Goal: Task Accomplishment & Management: Complete application form

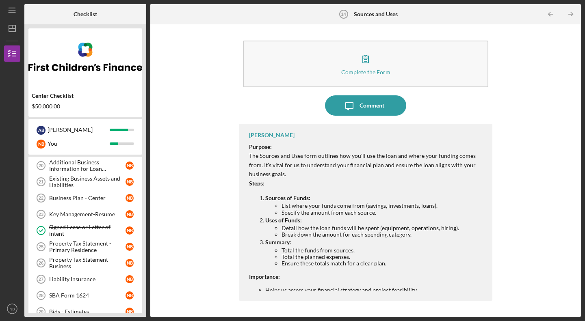
scroll to position [165, 0]
click at [80, 215] on div "Key Management-Resume" at bounding box center [87, 214] width 76 height 7
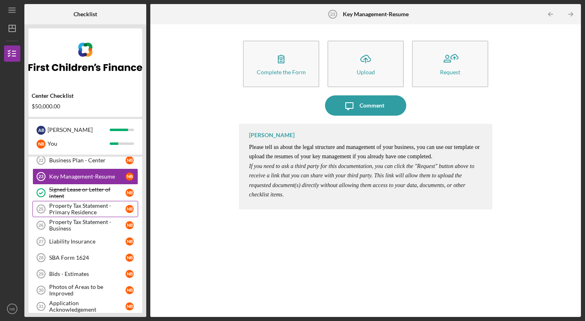
scroll to position [202, 0]
click at [85, 248] on link "Liability Insurance 27 Liability Insurance N B" at bounding box center [86, 241] width 106 height 16
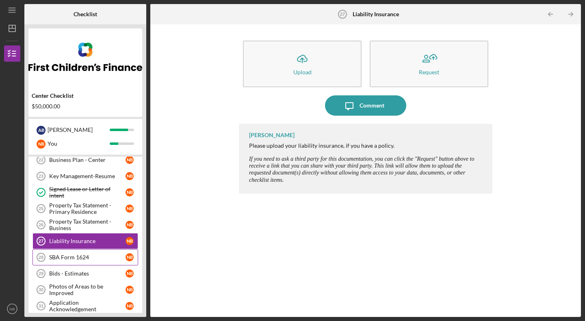
click at [81, 259] on div "SBA Form 1624" at bounding box center [87, 257] width 76 height 7
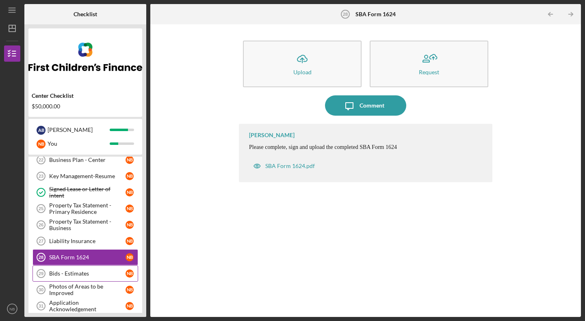
click at [80, 271] on div "Bids - Estimates" at bounding box center [87, 274] width 76 height 7
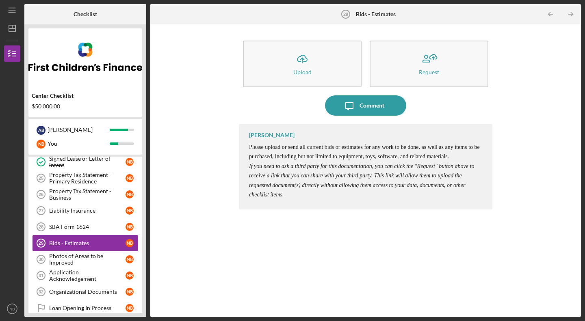
scroll to position [234, 0]
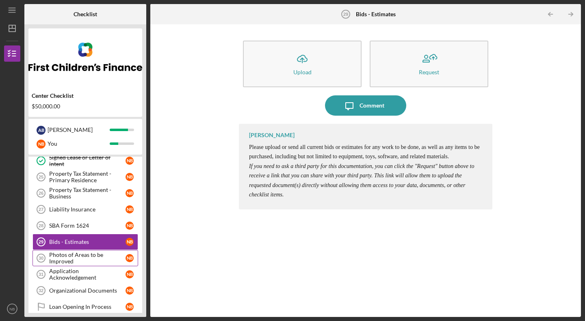
click at [80, 265] on div "Photos of Areas to be Improved" at bounding box center [87, 258] width 76 height 13
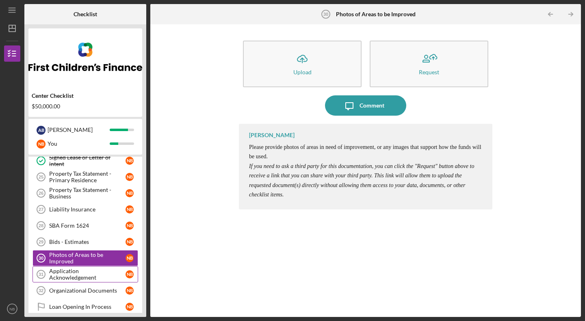
click at [80, 272] on div "Application Acknowledgement" at bounding box center [87, 274] width 76 height 13
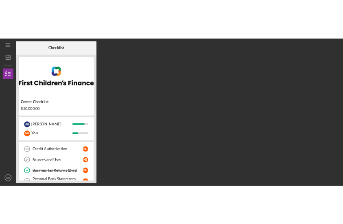
scroll to position [39, 0]
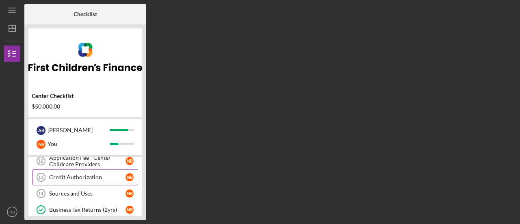
click at [75, 177] on div "Credit Authorization" at bounding box center [87, 177] width 76 height 7
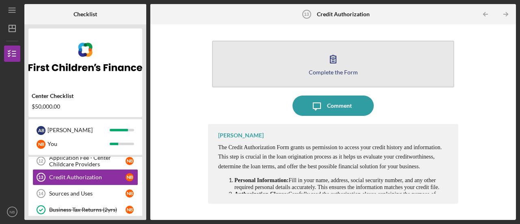
click at [336, 61] on icon "button" at bounding box center [333, 59] width 6 height 8
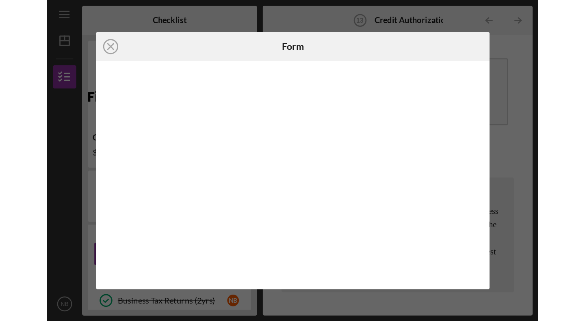
scroll to position [39, 0]
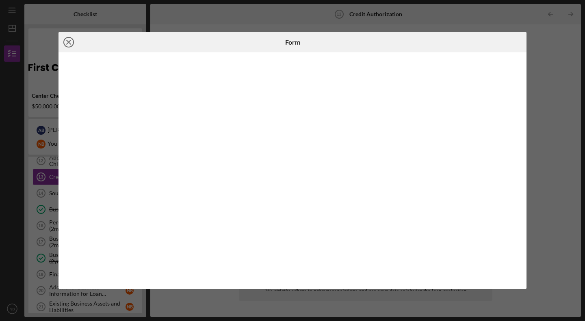
click at [65, 40] on circle at bounding box center [69, 42] width 10 height 10
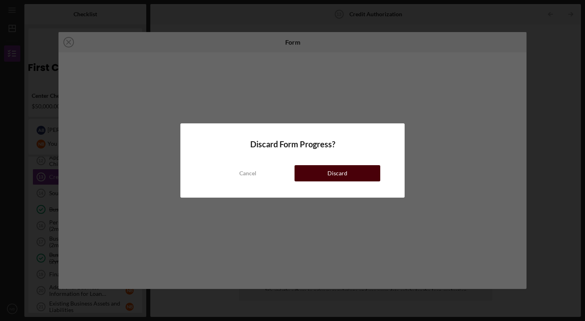
click at [303, 172] on button "Discard" at bounding box center [338, 173] width 86 height 16
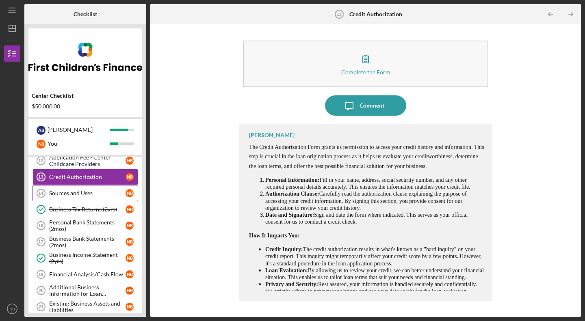
click at [93, 192] on div "Sources and Uses" at bounding box center [87, 193] width 76 height 7
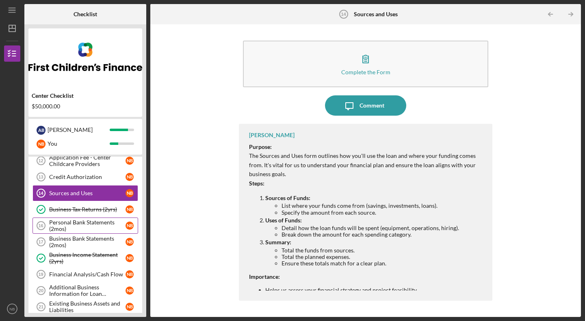
click at [79, 222] on div "Personal Bank Statements (2mos)" at bounding box center [87, 225] width 76 height 13
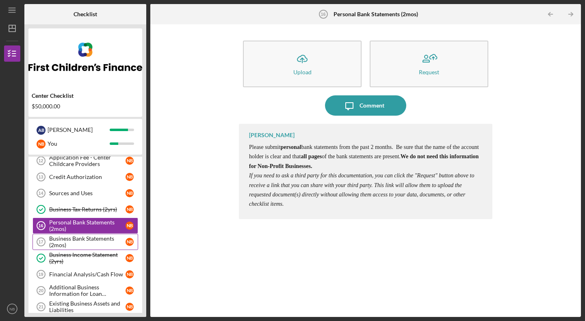
click at [72, 223] on div "Business Bank Statements (2mos)" at bounding box center [87, 242] width 76 height 13
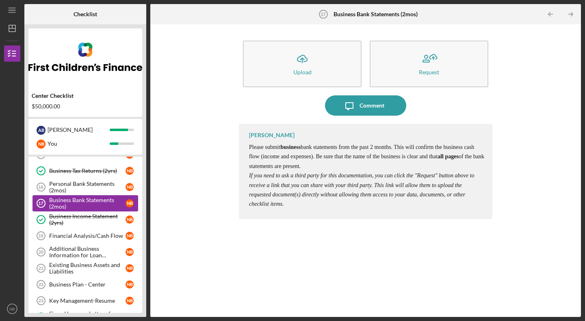
scroll to position [84, 0]
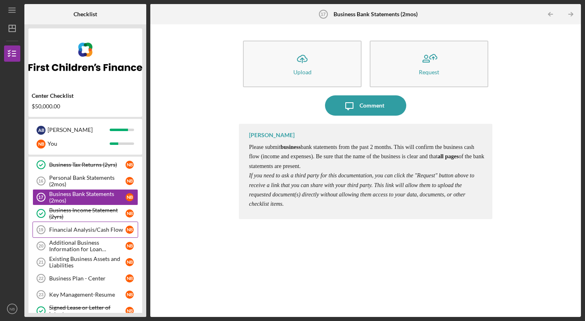
click at [77, 223] on link "Financial Analysis/Cash Flow 19 Financial Analysis/Cash Flow N B" at bounding box center [86, 230] width 106 height 16
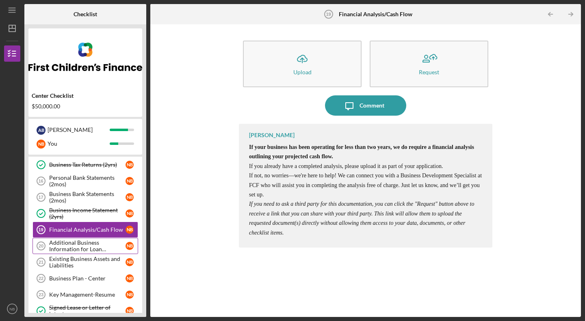
click at [75, 223] on div "Additional Business Information for Loan Application" at bounding box center [87, 246] width 76 height 13
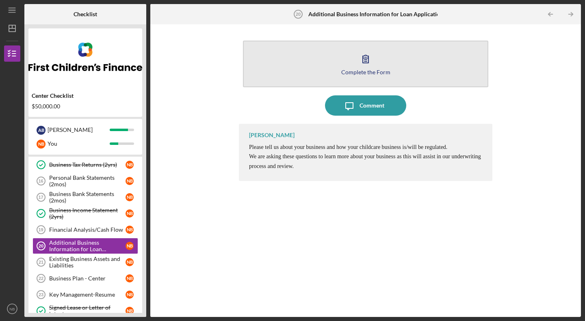
click at [363, 71] on div "Complete the Form" at bounding box center [365, 72] width 49 height 6
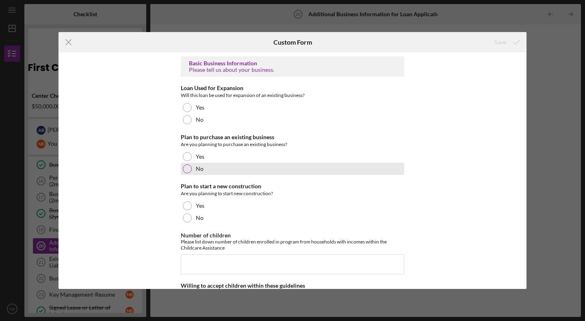
click at [183, 169] on div at bounding box center [187, 169] width 9 height 9
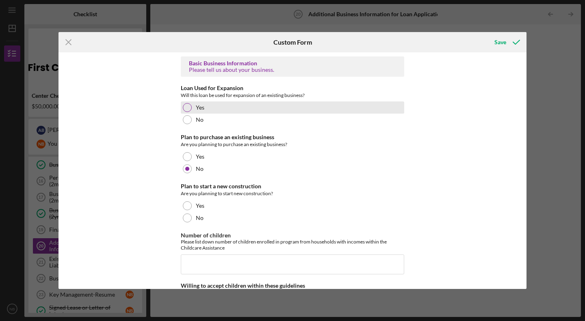
click at [188, 108] on div at bounding box center [187, 107] width 9 height 9
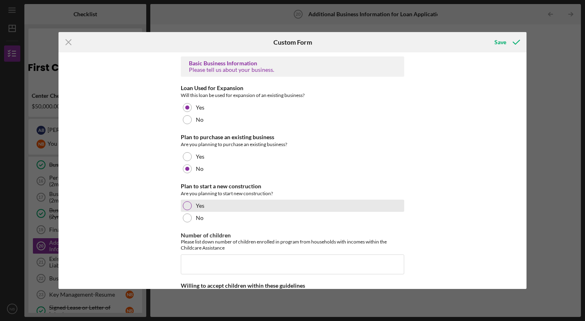
click at [187, 212] on div "Yes" at bounding box center [292, 206] width 223 height 12
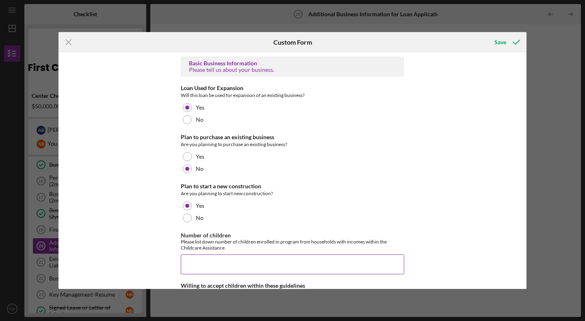
click at [197, 223] on input "Number of children" at bounding box center [292, 265] width 223 height 20
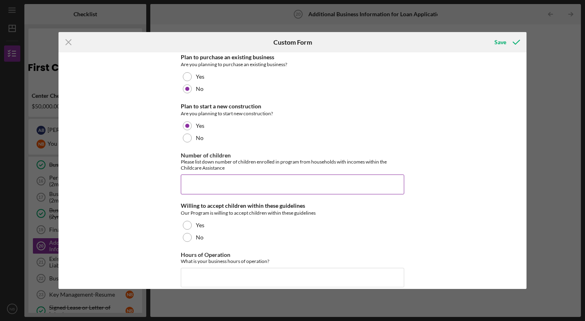
scroll to position [81, 0]
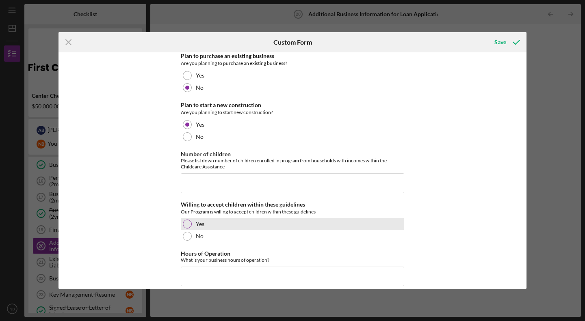
click at [185, 221] on div at bounding box center [187, 224] width 9 height 9
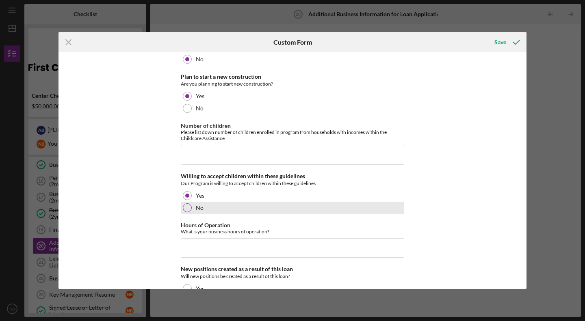
scroll to position [122, 0]
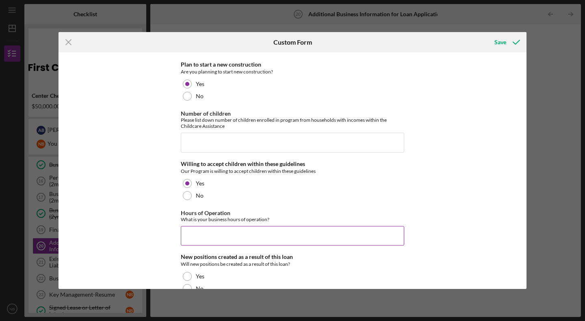
click at [250, 223] on input "Hours of Operation" at bounding box center [292, 236] width 223 height 20
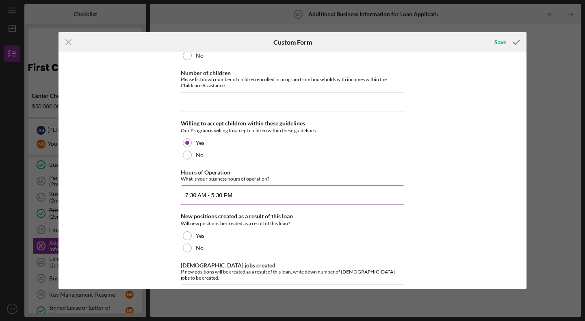
scroll to position [163, 0]
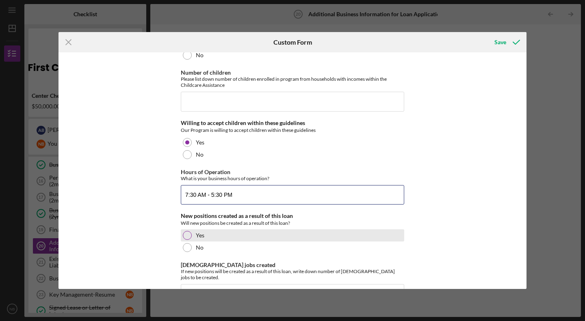
type input "7:30 AM - 5:30 PM"
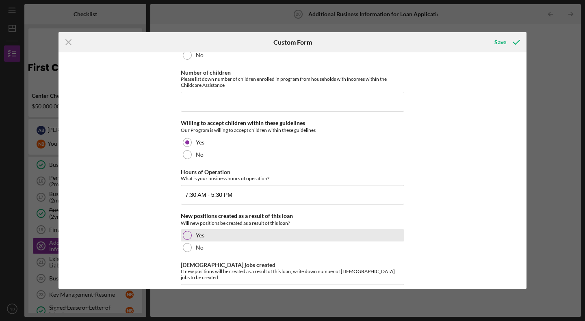
click at [199, 223] on label "Yes" at bounding box center [200, 235] width 9 height 7
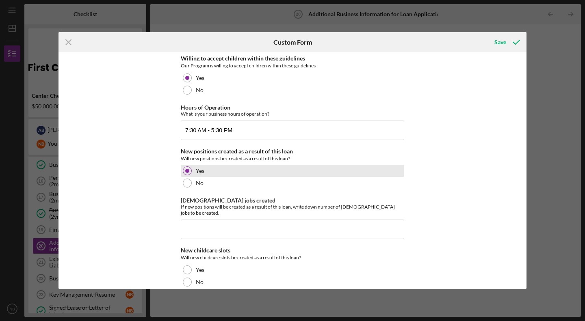
scroll to position [233, 0]
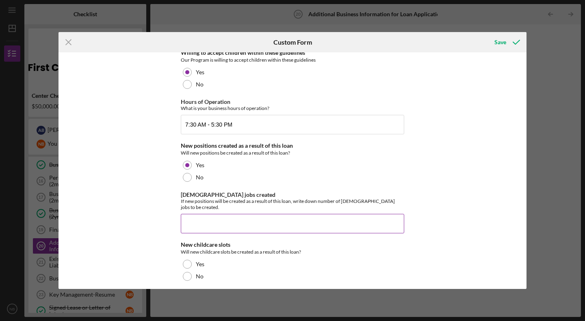
click at [202, 216] on input "[DEMOGRAPHIC_DATA] jobs created" at bounding box center [292, 224] width 223 height 20
type input "1"
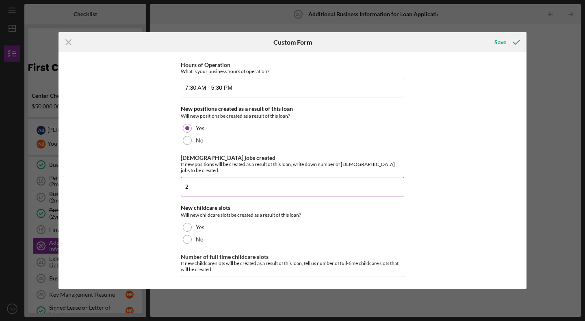
scroll to position [271, 0]
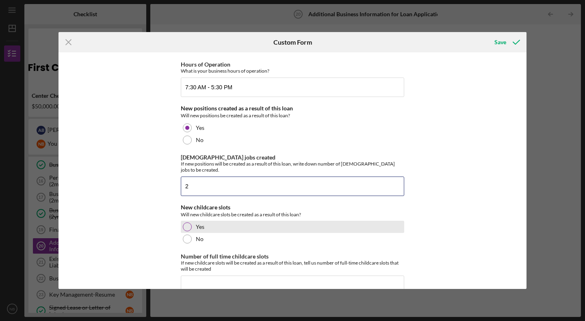
type input "2"
click at [198, 221] on div "Yes" at bounding box center [292, 227] width 223 height 12
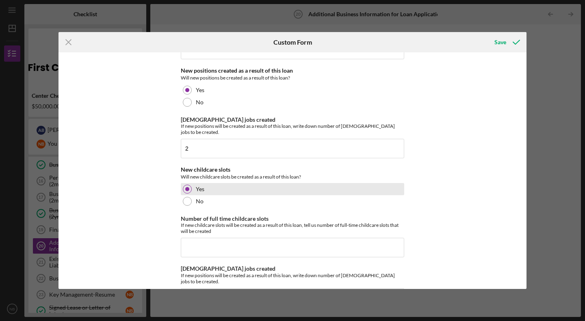
scroll to position [310, 0]
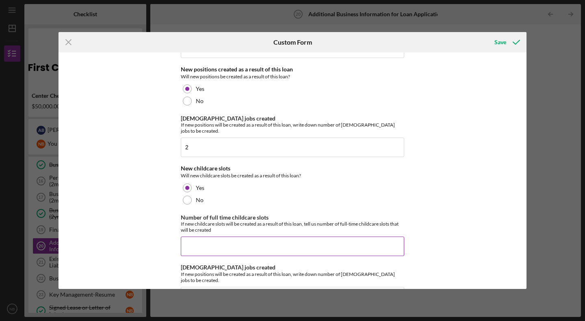
click at [198, 223] on input "Number of full time childcare slots" at bounding box center [292, 247] width 223 height 20
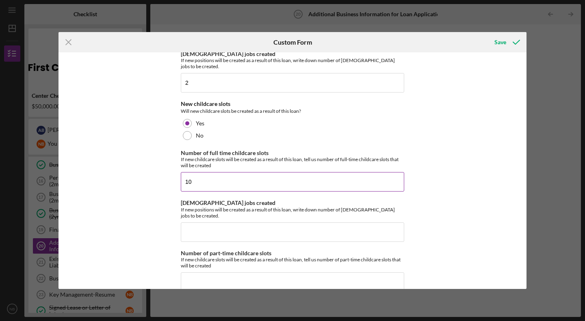
scroll to position [375, 0]
type input "10"
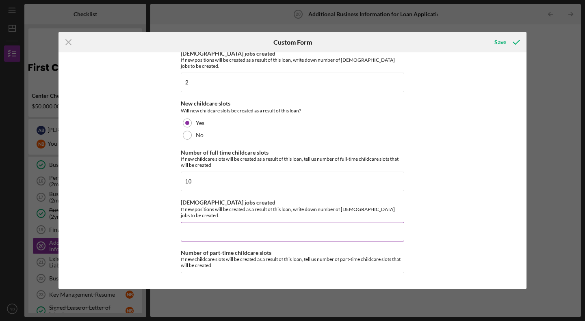
click at [198, 222] on input "[DEMOGRAPHIC_DATA] jobs created" at bounding box center [292, 232] width 223 height 20
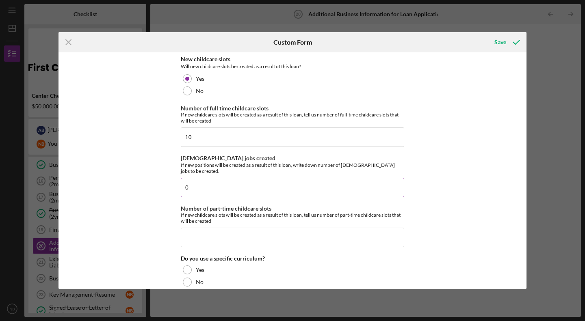
scroll to position [419, 0]
type input "0"
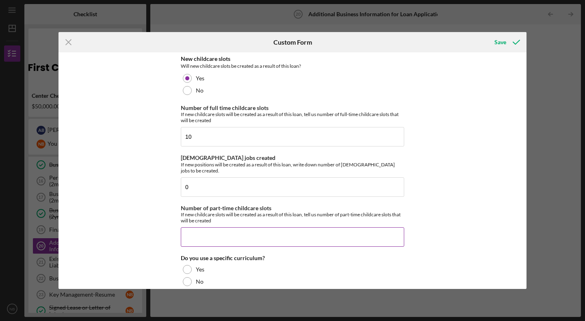
click at [198, 223] on input "Number of part-time childcare slots" at bounding box center [292, 238] width 223 height 20
type input "1"
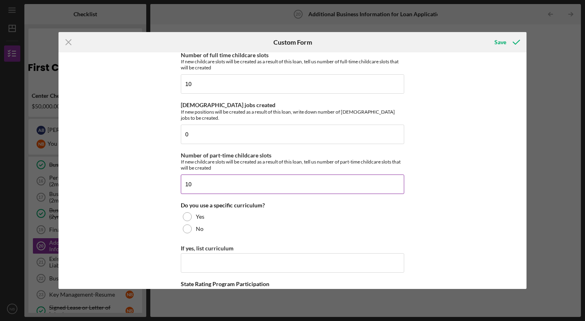
scroll to position [475, 0]
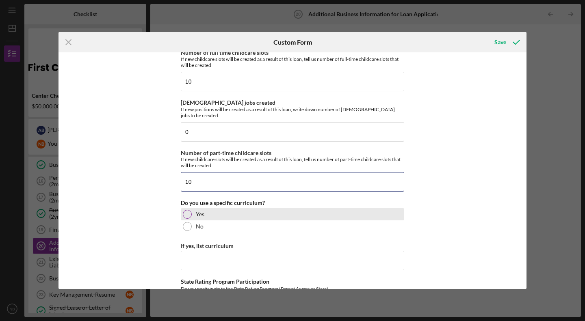
type input "10"
click at [183, 210] on div at bounding box center [187, 214] width 9 height 9
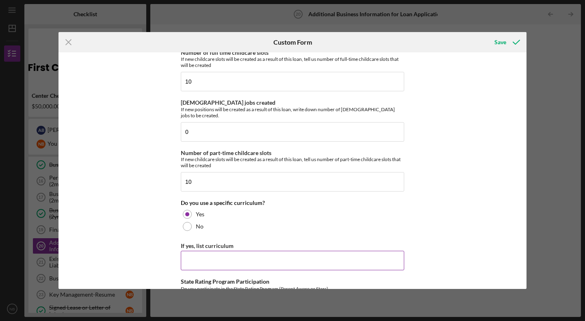
click at [195, 223] on input "If yes, list curriculum" at bounding box center [292, 261] width 223 height 20
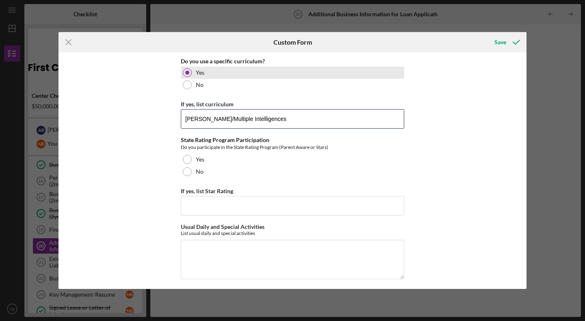
scroll to position [617, 0]
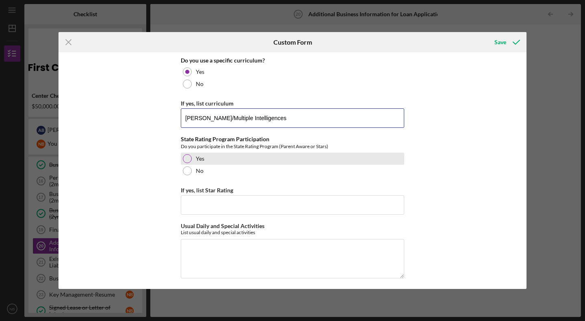
type input "[PERSON_NAME]/Multiple Intelligences"
click at [186, 154] on div at bounding box center [187, 158] width 9 height 9
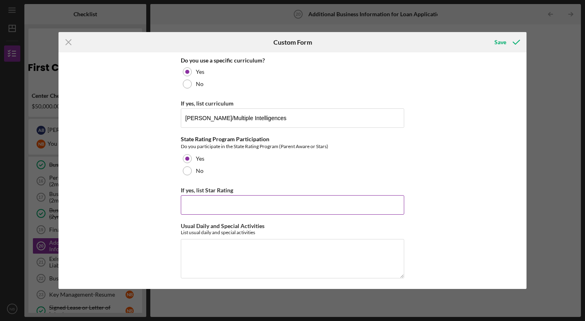
click at [205, 195] on input "If yes, list Star Rating" at bounding box center [292, 205] width 223 height 20
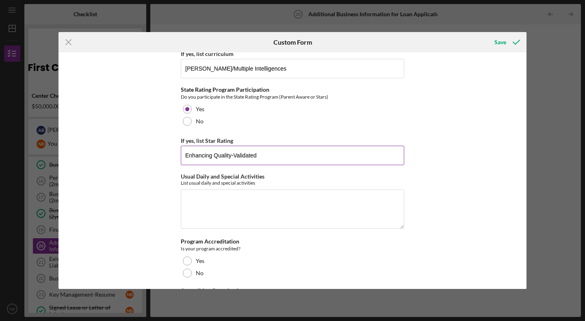
scroll to position [670, 0]
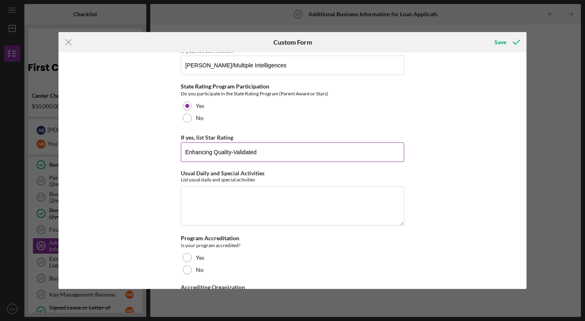
type input "Enhancing Quality-Validated"
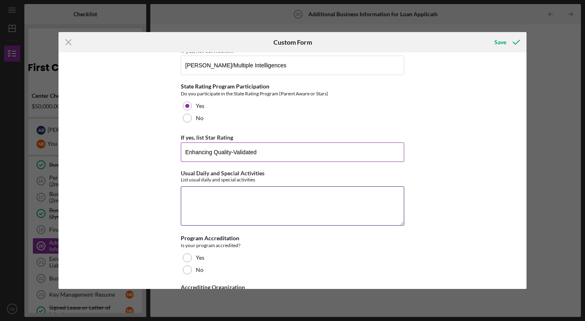
click at [205, 193] on textarea "Usual Daily and Special Activities" at bounding box center [292, 206] width 223 height 39
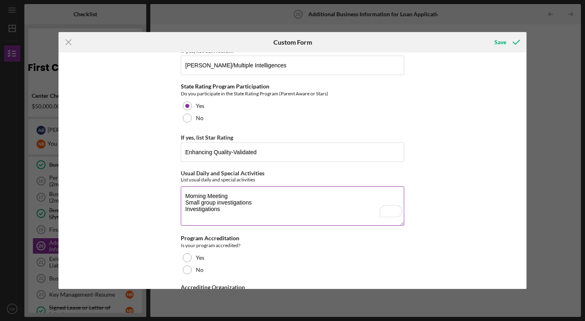
click at [184, 195] on textarea "Morning Meeting Small group investigations Investigations" at bounding box center [292, 206] width 223 height 39
click at [229, 197] on textarea "Morning Meeting Small group investigations Investigations" at bounding box center [292, 206] width 223 height 39
click at [185, 199] on textarea "Morning Meeting Small group investigations Investigations" at bounding box center [292, 206] width 223 height 39
click at [183, 198] on textarea "Morning Meeting Small group investigations Investigations" at bounding box center [292, 206] width 223 height 39
click at [235, 196] on textarea "Morning Meeting Small group investigations Investigations" at bounding box center [292, 206] width 223 height 39
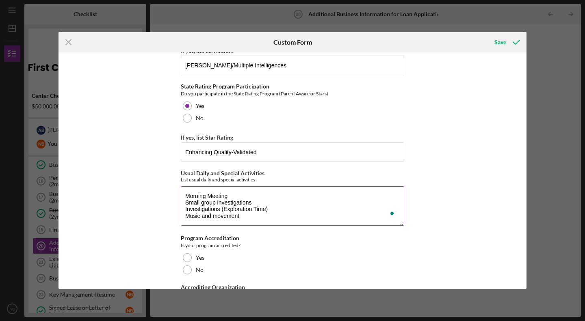
scroll to position [0, 0]
click at [230, 187] on textarea "Morning Meeting Small group investigations Investigations (Exploration Time) Mu…" at bounding box center [292, 206] width 223 height 39
click at [213, 210] on textarea "Morning Meeting AM Snack (Breakfast) Small group investigations Investigations …" at bounding box center [292, 206] width 223 height 39
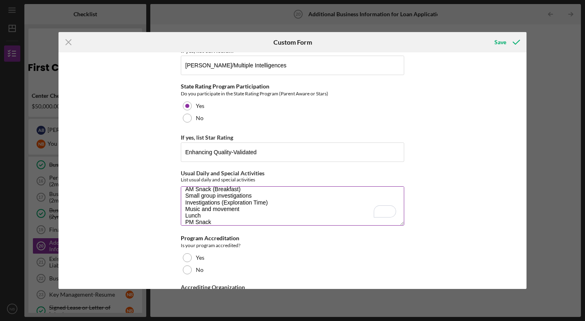
click at [255, 187] on textarea "Morning Meeting AM Snack (Breakfast) Small group investigations Investigations …" at bounding box center [292, 206] width 223 height 39
click at [274, 202] on textarea "Morning Meeting AM Snack (Breakfast) Small group investigations Planning Invest…" at bounding box center [292, 206] width 223 height 39
click at [273, 199] on textarea "Morning Meeting AM Snack (Breakfast) Small group investigations Planning Invest…" at bounding box center [292, 206] width 223 height 39
click at [259, 187] on textarea "Morning Meeting AM Snack (Breakfast) Small group investigations Planning Invest…" at bounding box center [292, 206] width 223 height 39
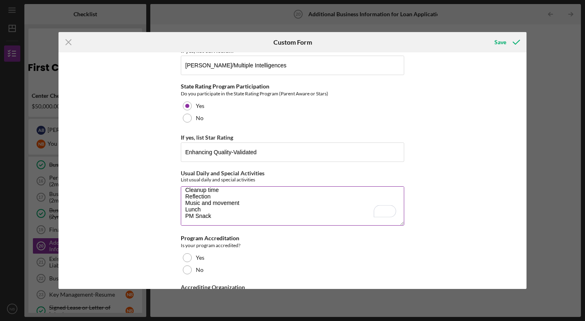
click at [228, 187] on textarea "Morning Meeting AM Snack (Breakfast) Small group investigations Planning Invest…" at bounding box center [292, 206] width 223 height 39
click at [218, 203] on textarea "Morning Meeting AM Snack (Breakfast) Small group investigations Planning Invest…" at bounding box center [292, 206] width 223 height 39
click at [236, 187] on textarea "Morning Meeting AM Snack (Breakfast) Small group investigations Planning Invest…" at bounding box center [292, 206] width 223 height 39
click at [245, 189] on textarea "Morning Meeting AM Snack (Breakfast) Small group investigations Planning Invest…" at bounding box center [292, 206] width 223 height 39
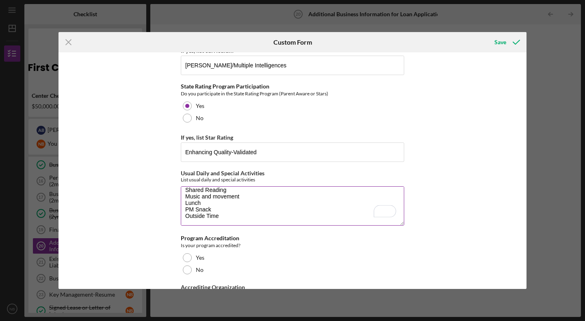
click at [209, 202] on textarea "Morning Meeting AM Snack (Breakfast) Outside time Small group investigations Pl…" at bounding box center [292, 206] width 223 height 39
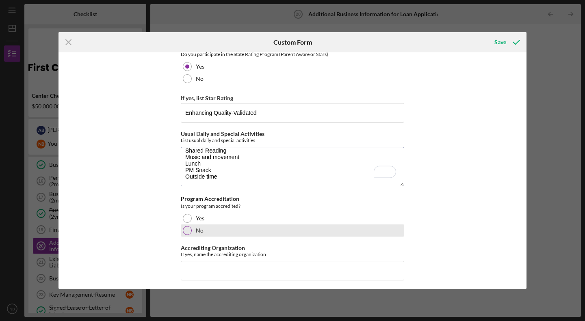
type textarea "Morning Meeting AM Snack (Breakfast) Outside time Small group investigations Pl…"
click at [203, 223] on div "No" at bounding box center [292, 231] width 223 height 12
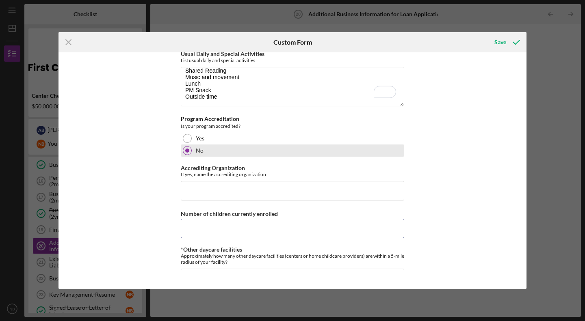
click at [203, 220] on input "Number of children currently enrolled" at bounding box center [292, 229] width 223 height 20
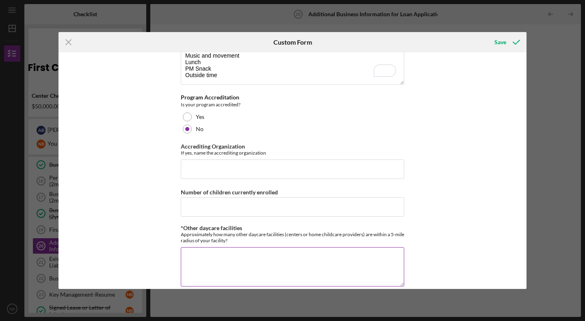
click at [211, 223] on textarea "*Other daycare facilities" at bounding box center [292, 266] width 223 height 39
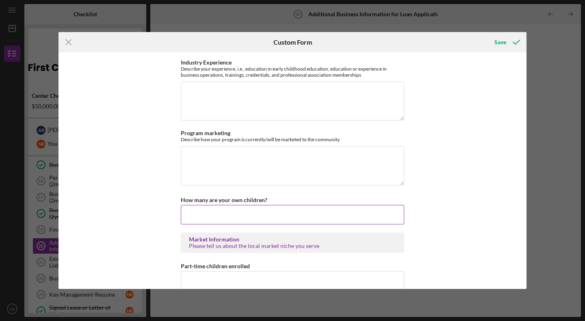
click at [214, 205] on input "How many are your own children?" at bounding box center [292, 215] width 223 height 20
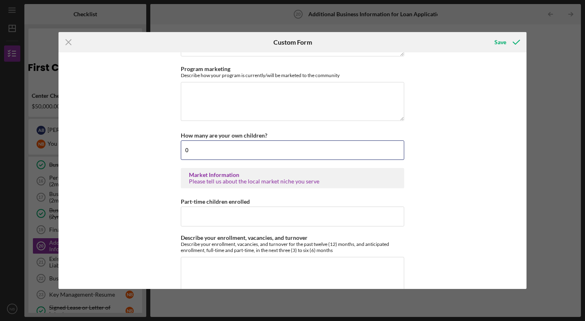
type input "0"
click at [240, 178] on div "Please tell us about the local market niche you serve" at bounding box center [292, 181] width 207 height 7
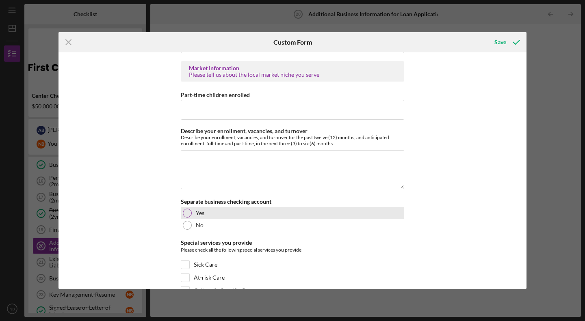
click at [192, 207] on div "Yes" at bounding box center [292, 213] width 223 height 12
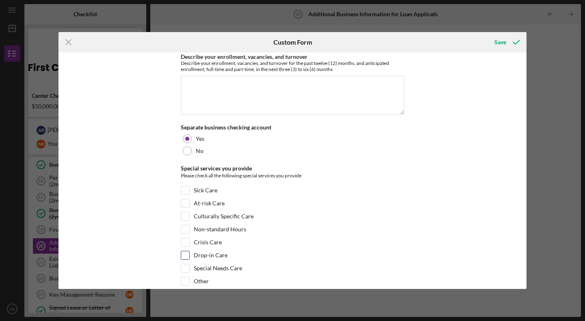
click at [220, 223] on label "Drop-in Care" at bounding box center [211, 256] width 34 height 8
click at [189, 223] on input "Drop-in Care" at bounding box center [185, 256] width 8 height 8
checkbox input "true"
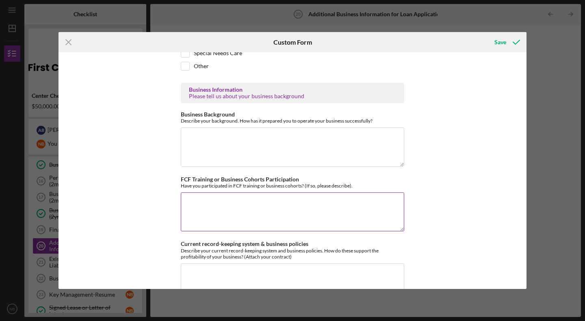
click at [243, 193] on textarea "FCF Training or Business Cohorts Participation" at bounding box center [292, 212] width 223 height 39
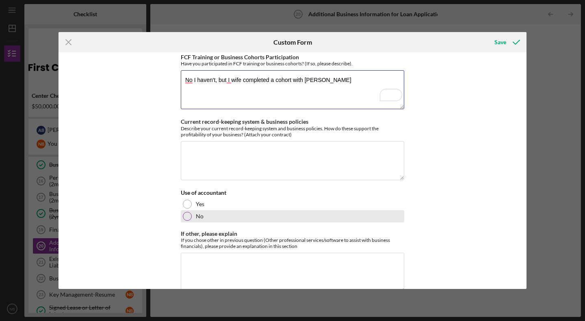
type textarea "No I haven't, but I wife completed a cohort with [PERSON_NAME]"
click at [217, 210] on div "No" at bounding box center [292, 216] width 223 height 12
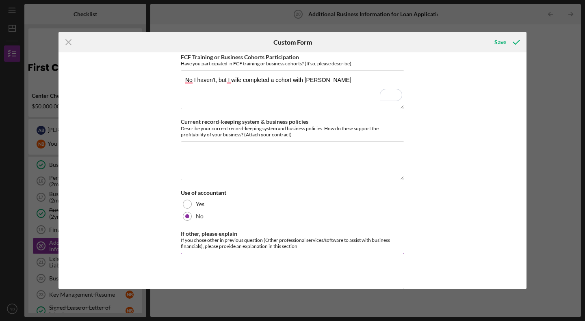
click at [217, 223] on div "If other, please explain If you chose other in previous question (Other profess…" at bounding box center [292, 262] width 223 height 63
click at [215, 223] on textarea "If other, please explain" at bounding box center [292, 272] width 223 height 39
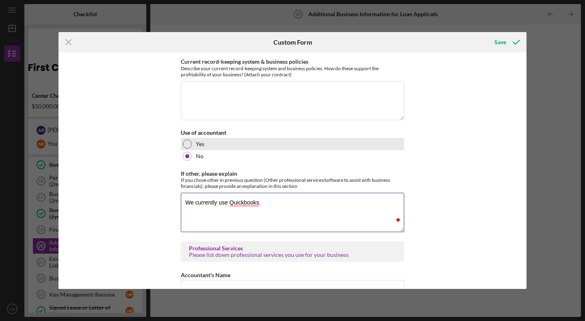
type textarea "We currently use Quickbooks."
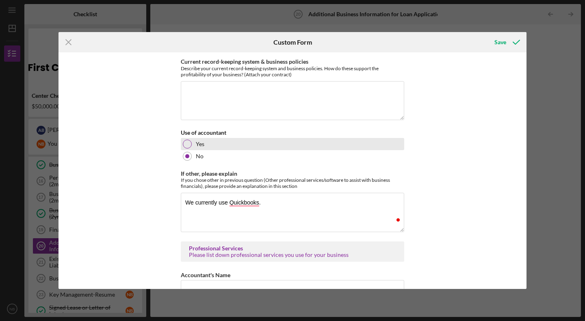
click at [191, 138] on div "Yes" at bounding box center [292, 144] width 223 height 12
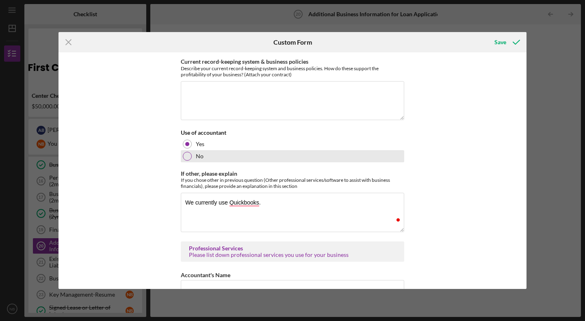
click at [187, 152] on div at bounding box center [187, 156] width 9 height 9
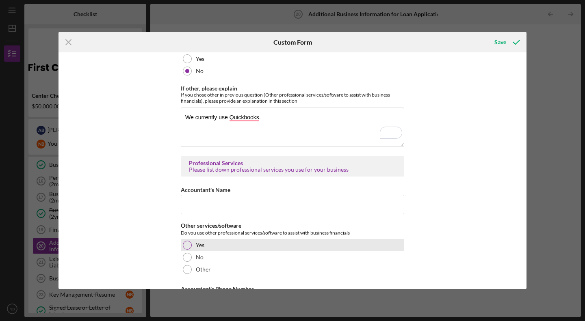
click at [190, 223] on div at bounding box center [187, 245] width 9 height 9
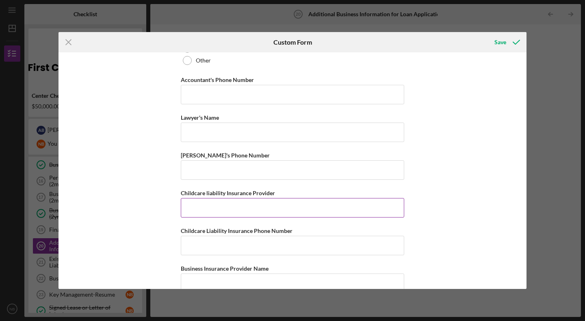
click at [235, 198] on input "Childcare liability Insurance Provider" at bounding box center [292, 208] width 223 height 20
type input "[US_STATE] [PERSON_NAME] Insurance"
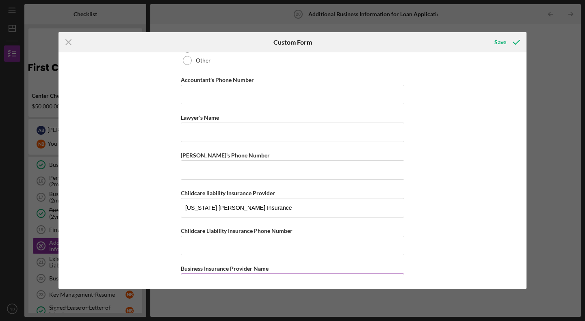
click at [230, 223] on input "Business Insurance Provider Name" at bounding box center [292, 284] width 223 height 20
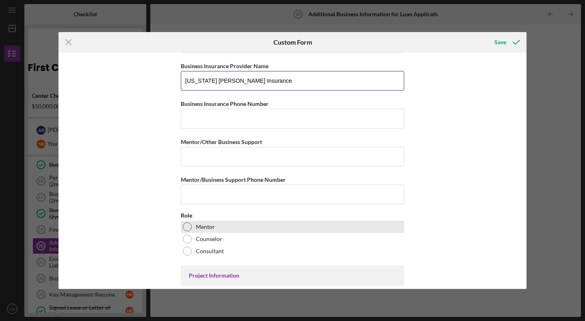
type input "[US_STATE] [PERSON_NAME] Insurance"
click at [207, 223] on label "Mentor" at bounding box center [205, 227] width 19 height 7
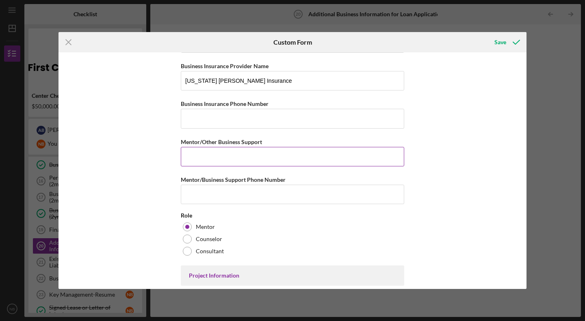
click at [217, 147] on input "Mentor/Other Business Support" at bounding box center [292, 157] width 223 height 20
type input "K"
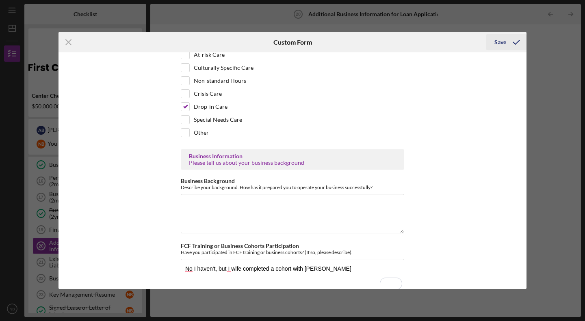
type input "[PERSON_NAME]"
click at [497, 41] on div "Save" at bounding box center [501, 42] width 12 height 16
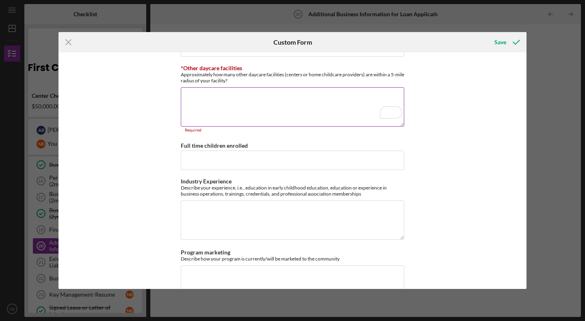
click at [302, 90] on textarea "*Other daycare facilities" at bounding box center [292, 106] width 223 height 39
